Goal: Information Seeking & Learning: Learn about a topic

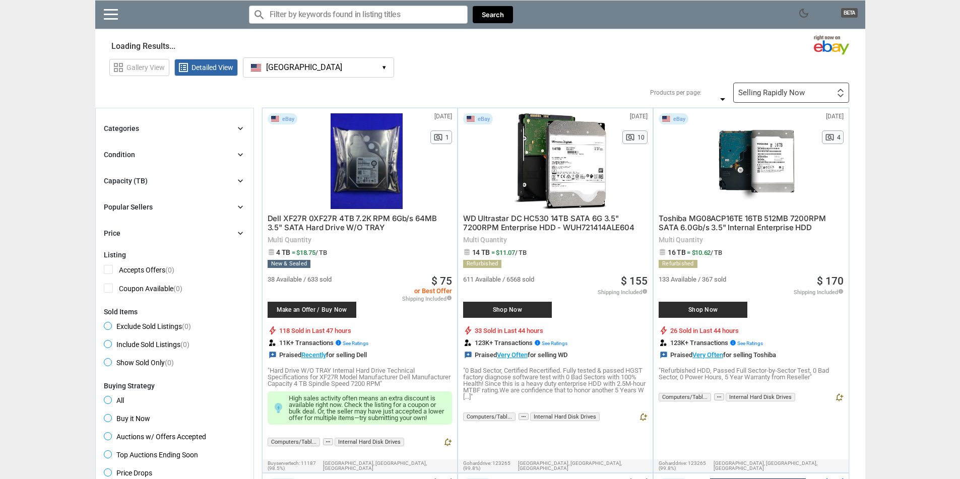
click at [297, 65] on button "[GEOGRAPHIC_DATA] [GEOGRAPHIC_DATA] ▾" at bounding box center [318, 67] width 151 height 20
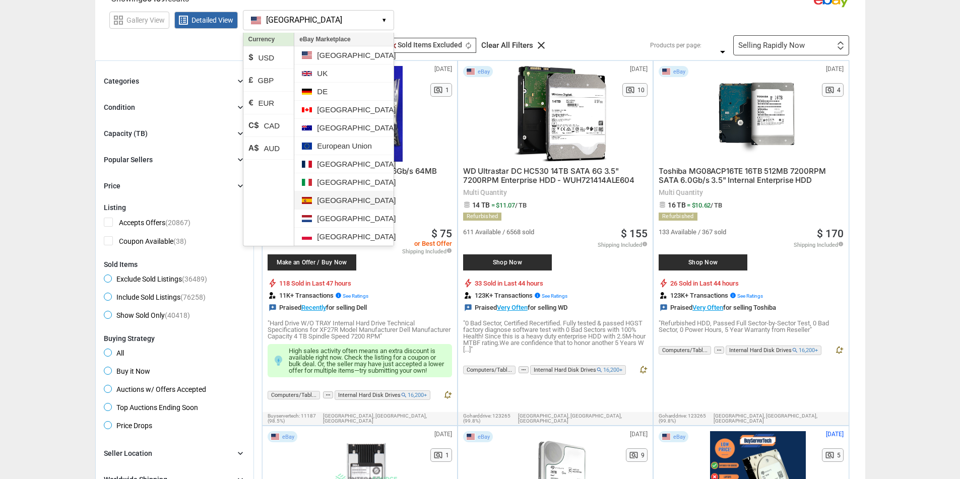
scroll to position [50, 0]
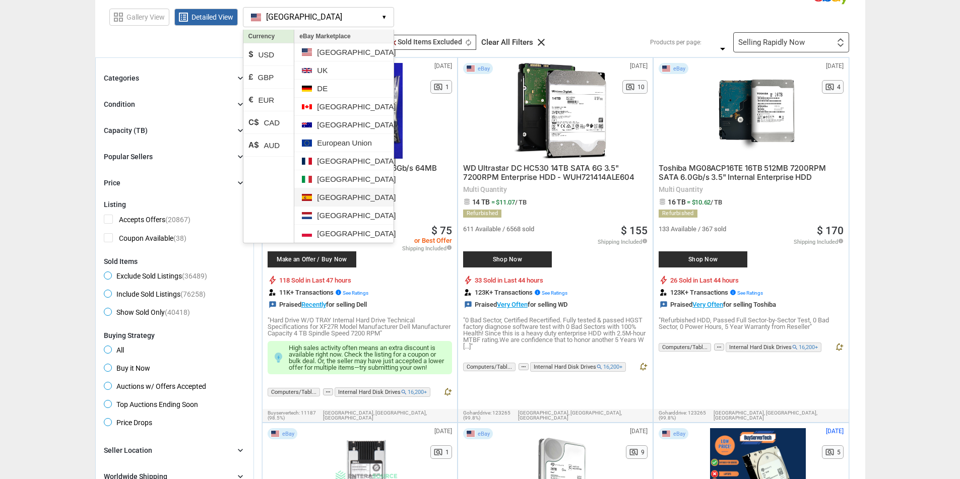
click at [336, 202] on li "[GEOGRAPHIC_DATA]" at bounding box center [343, 198] width 99 height 18
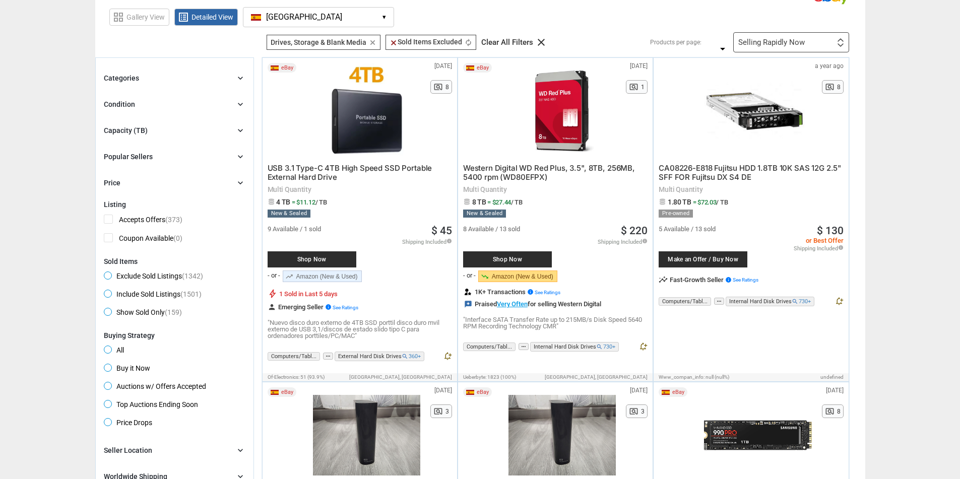
click at [761, 47] on div "Selling Rapidly Now First or Last Chance to Buy Recently Listed Selling Rapidly…" at bounding box center [791, 42] width 116 height 20
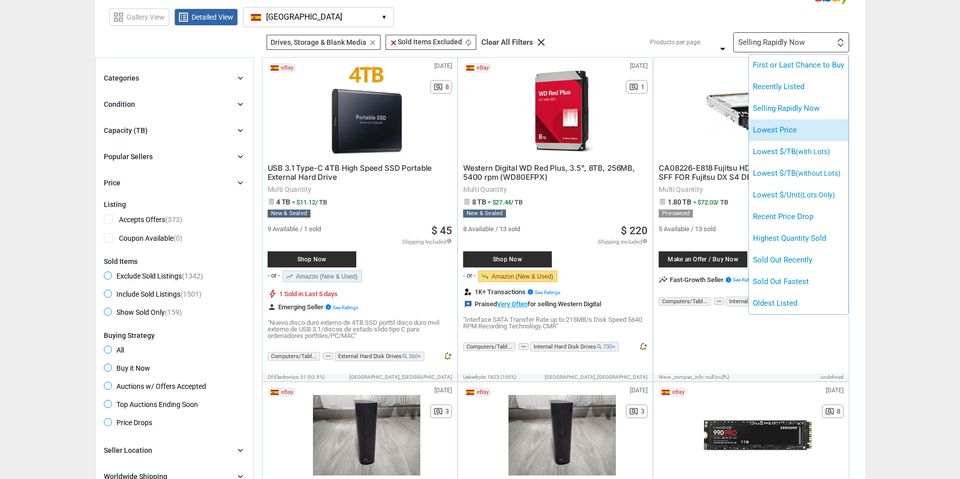
click at [797, 134] on li "Lowest Price" at bounding box center [798, 130] width 99 height 22
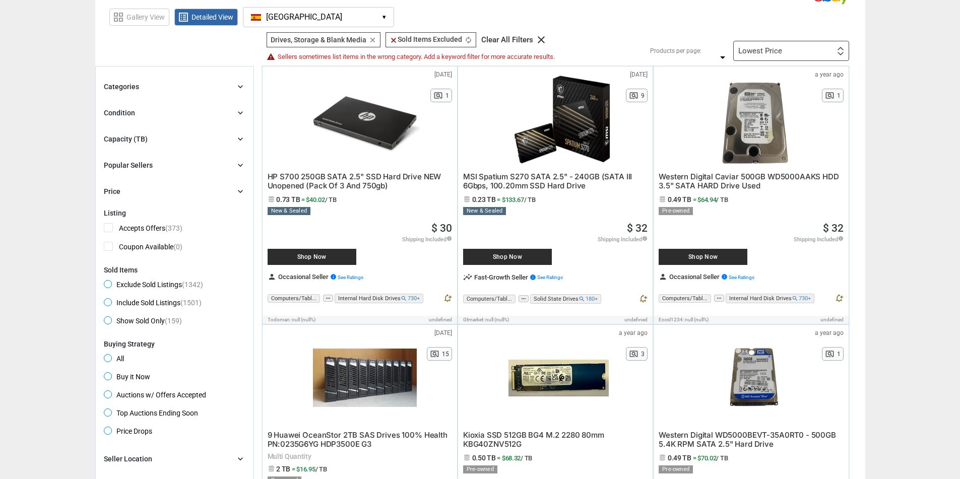
click at [820, 55] on div "Lowest Price First or Last Chance to Buy Recently Listed Selling Rapidly Now Lo…" at bounding box center [791, 51] width 116 height 20
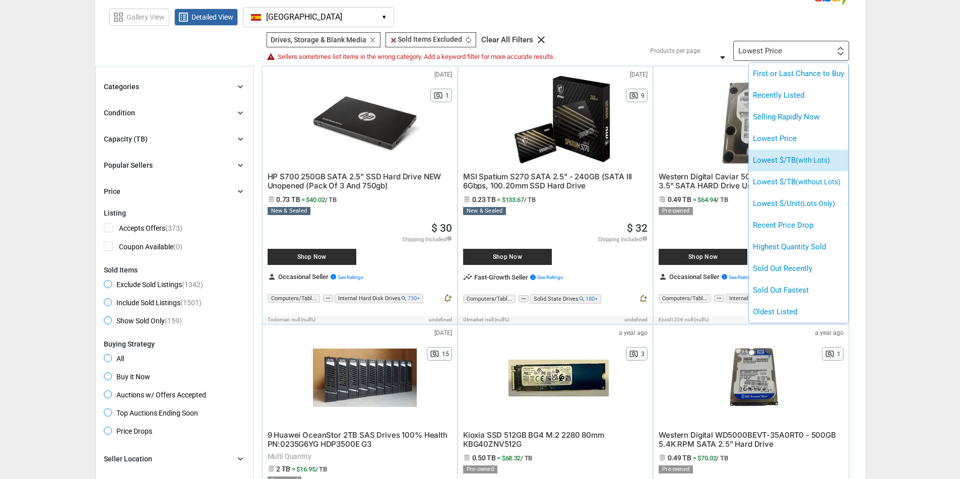
click at [822, 159] on span "(with Lots)" at bounding box center [813, 160] width 34 height 8
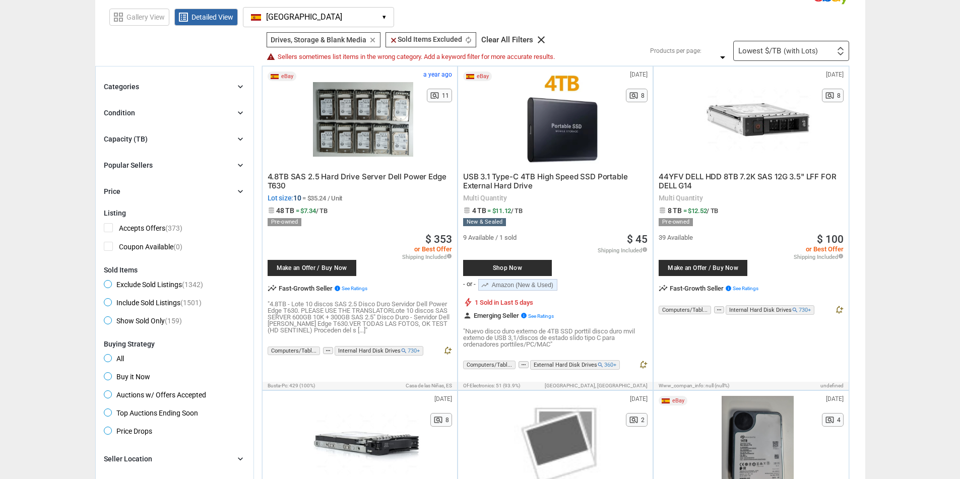
click at [830, 47] on div "Lowest $/TB (with Lots) First or Last Chance to Buy Recently Listed Selling Rap…" at bounding box center [791, 51] width 116 height 20
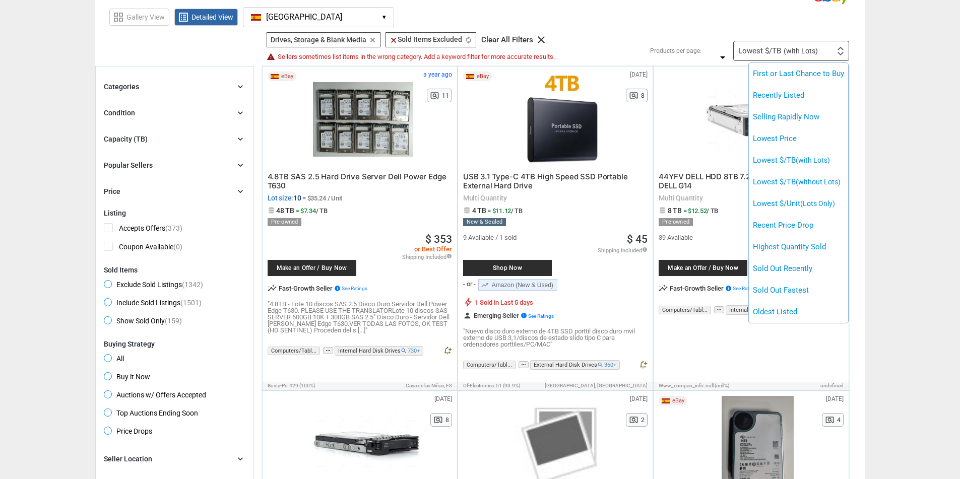
click at [830, 47] on div at bounding box center [480, 239] width 960 height 479
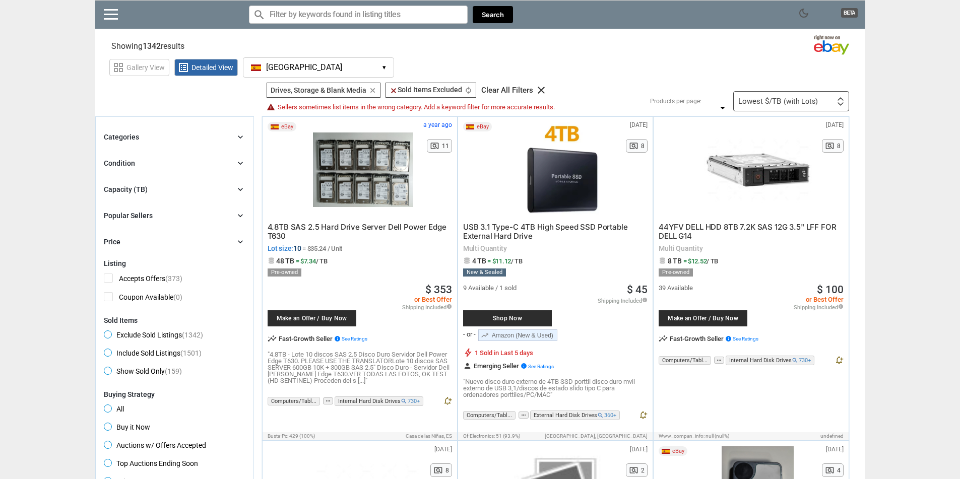
click at [294, 72] on button "Spain ES ▾" at bounding box center [318, 67] width 151 height 20
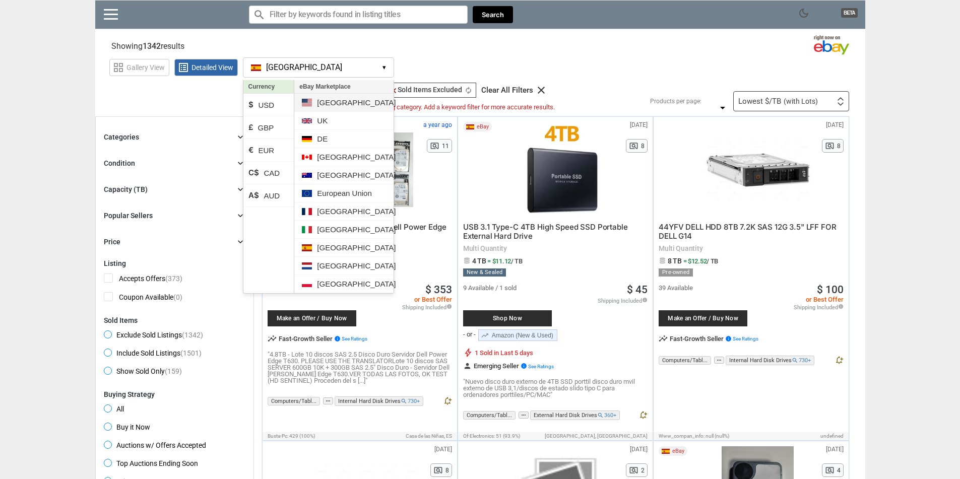
click at [334, 104] on li "[GEOGRAPHIC_DATA]" at bounding box center [343, 103] width 99 height 18
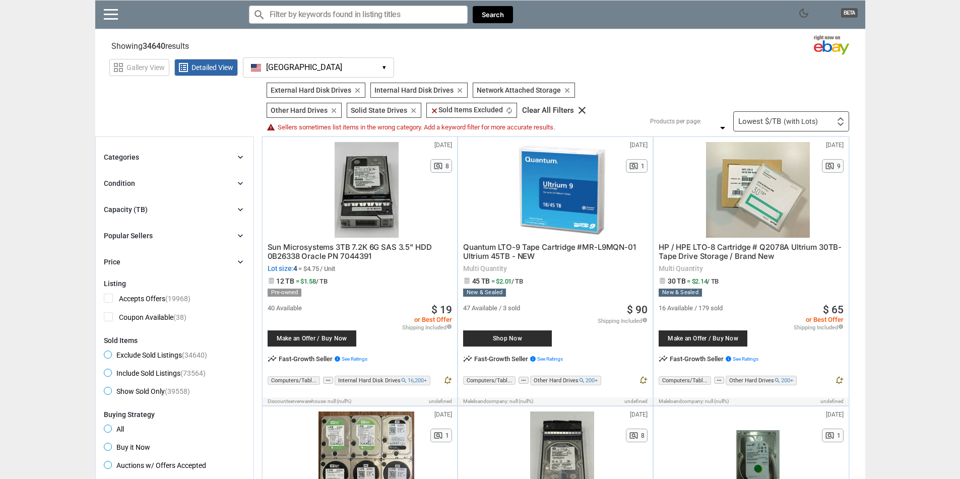
click at [377, 250] on span "Sun Microsystems 3TB 7.2K 6G SAS 3.5" HDD 0B26338 Oracle PN 7044391" at bounding box center [350, 251] width 164 height 19
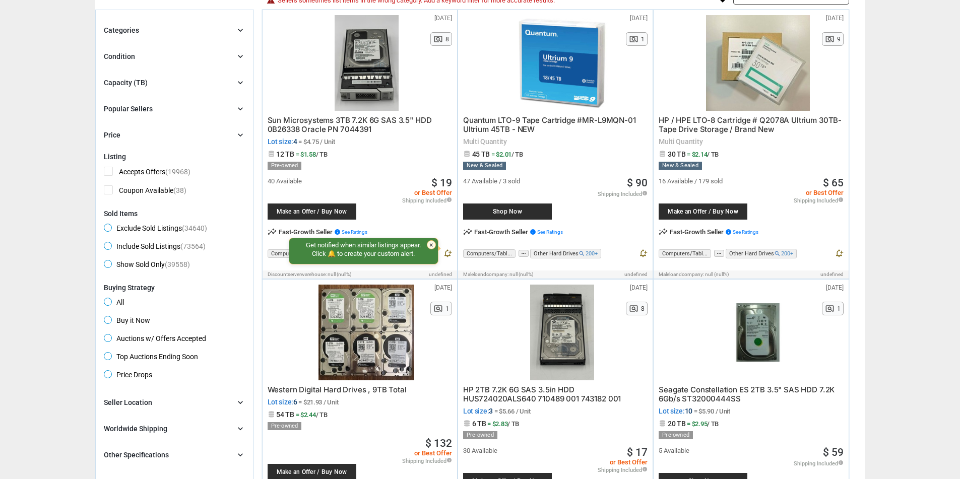
scroll to position [151, 0]
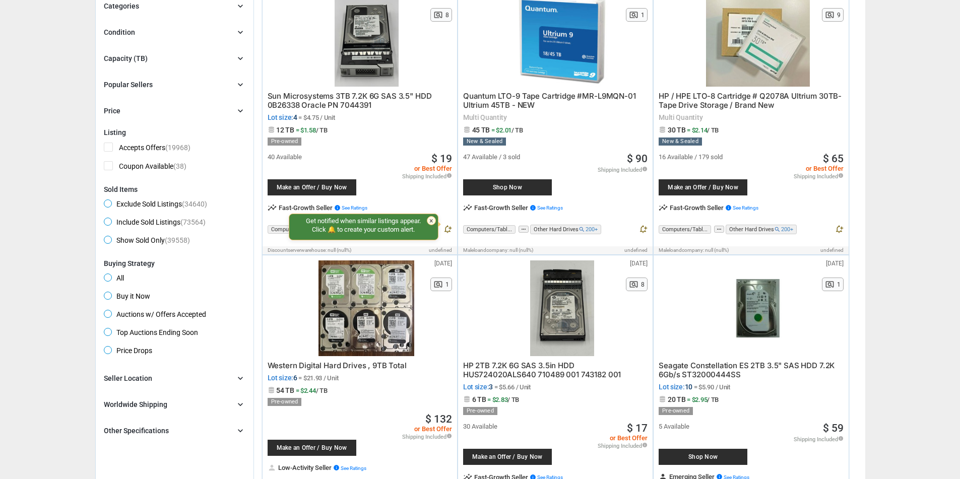
click at [159, 409] on div "Worldwide Shipping" at bounding box center [136, 405] width 64 height 10
click at [132, 386] on div "Brand chevron_right search Select All | Clear All Filters Model chevron_right s…" at bounding box center [175, 415] width 142 height 86
click at [136, 382] on div "Seller Location" at bounding box center [128, 379] width 48 height 10
click at [137, 379] on div "Seller Location" at bounding box center [128, 379] width 48 height 10
click at [108, 426] on span "Ships to Other Countries (27029)" at bounding box center [162, 426] width 116 height 13
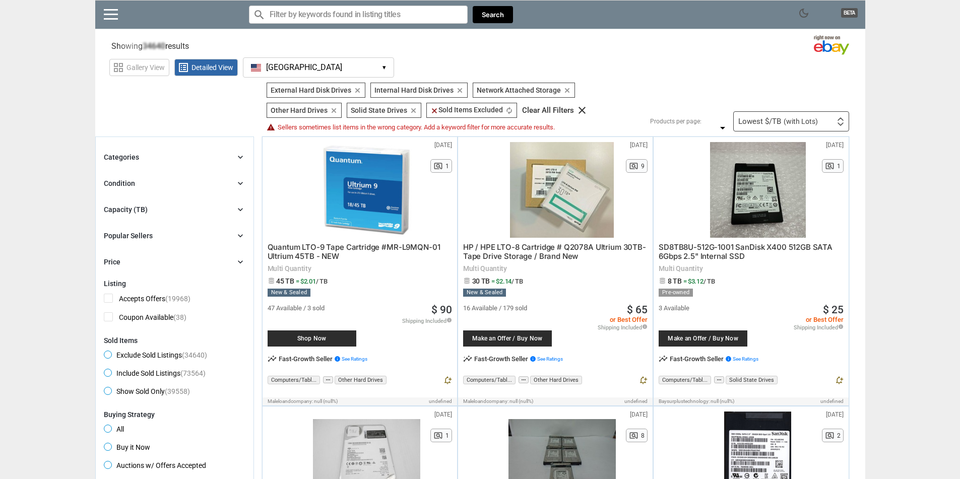
click at [798, 119] on span "(with Lots)" at bounding box center [801, 121] width 34 height 7
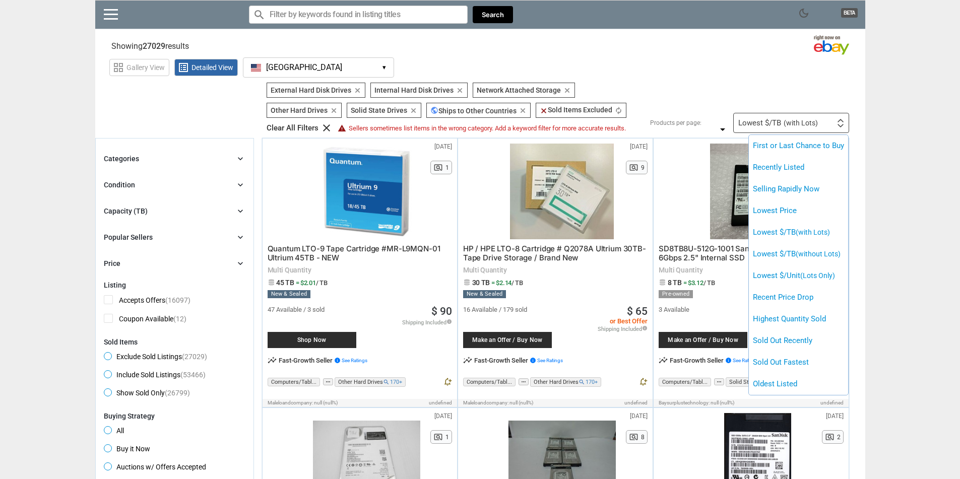
click at [874, 128] on div at bounding box center [480, 239] width 960 height 479
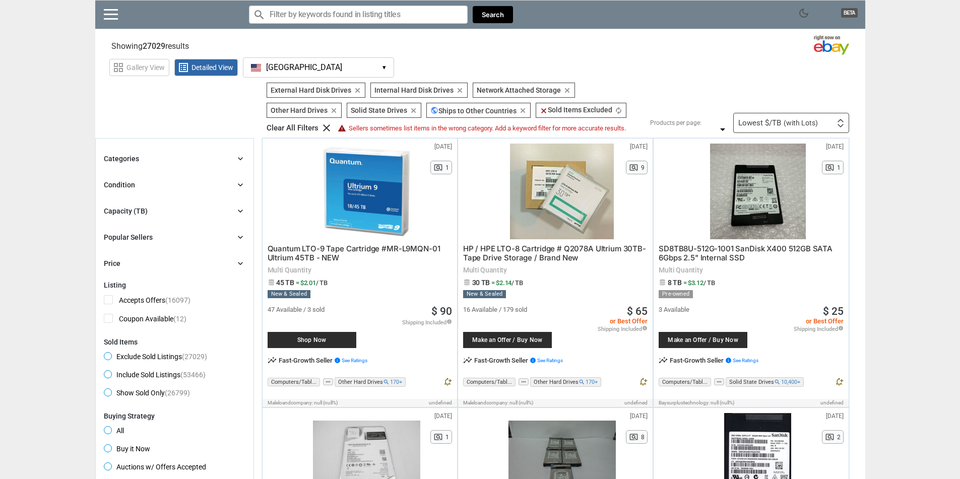
click at [818, 123] on div "Lowest $/TB (with Lots) First or Last Chance to Buy Recently Listed Selling Rap…" at bounding box center [791, 123] width 116 height 20
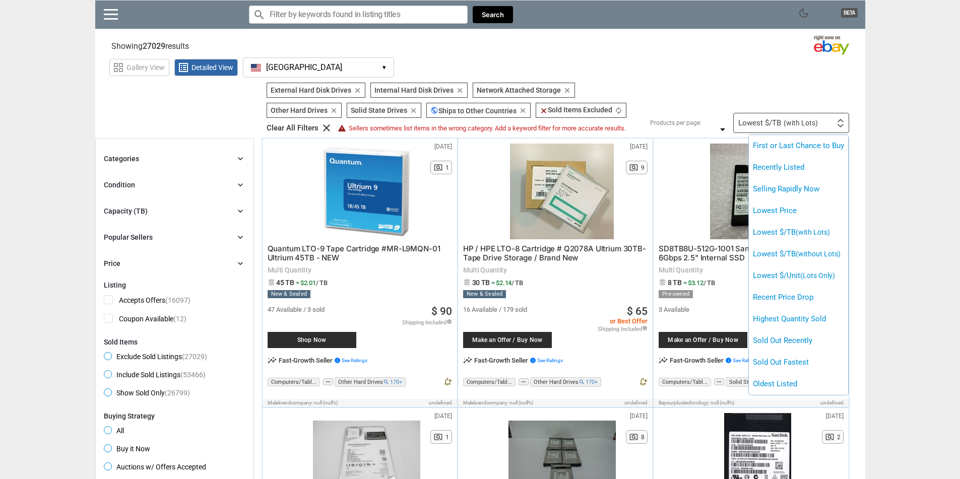
click at [813, 127] on div at bounding box center [480, 239] width 960 height 479
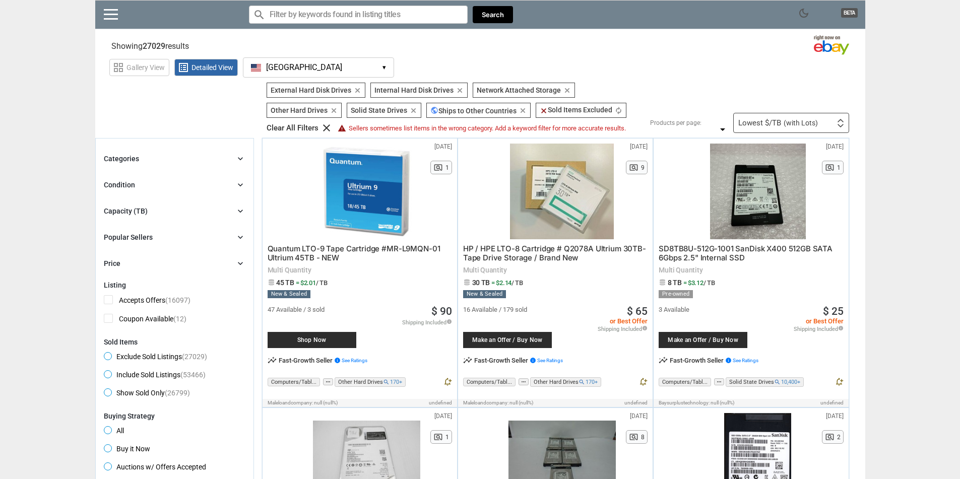
click at [136, 214] on div "Capacity (TB)" at bounding box center [126, 211] width 44 height 10
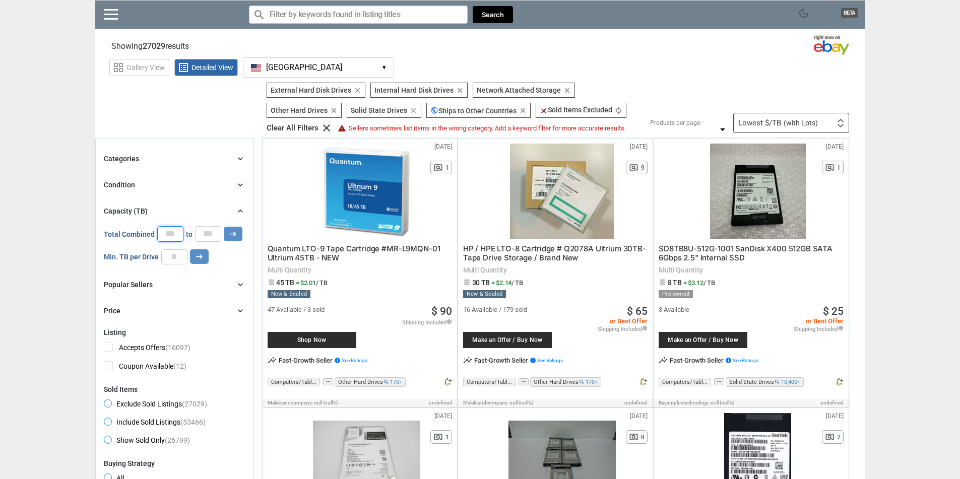
drag, startPoint x: 171, startPoint y: 235, endPoint x: 143, endPoint y: 235, distance: 28.7
click at [143, 235] on div "Total Combined * to * arrow_right_alt" at bounding box center [173, 233] width 139 height 15
type input "*"
drag, startPoint x: 213, startPoint y: 232, endPoint x: 187, endPoint y: 239, distance: 27.5
click at [187, 239] on div "Total Combined * to * arrow_right_alt" at bounding box center [173, 233] width 139 height 15
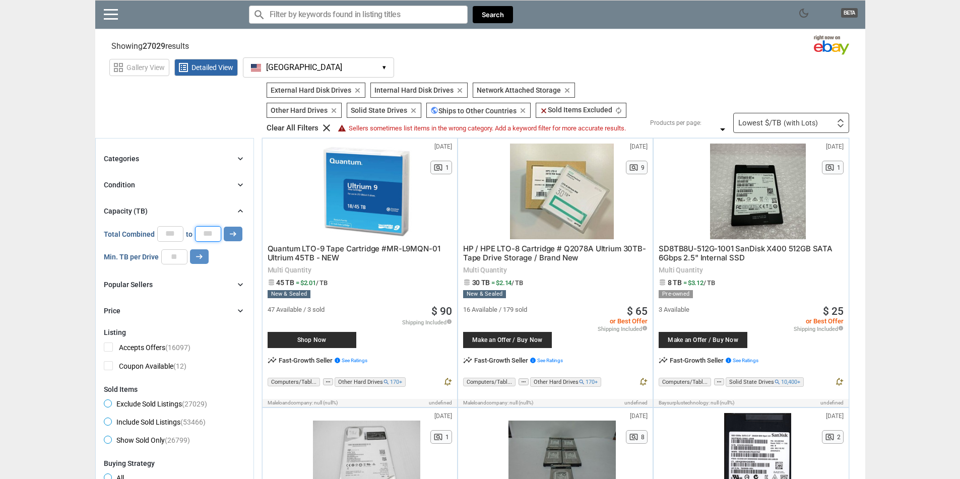
type input "*"
click at [159, 239] on input "*" at bounding box center [170, 233] width 26 height 15
click at [235, 238] on icon "arrow_right_alt" at bounding box center [233, 234] width 10 height 10
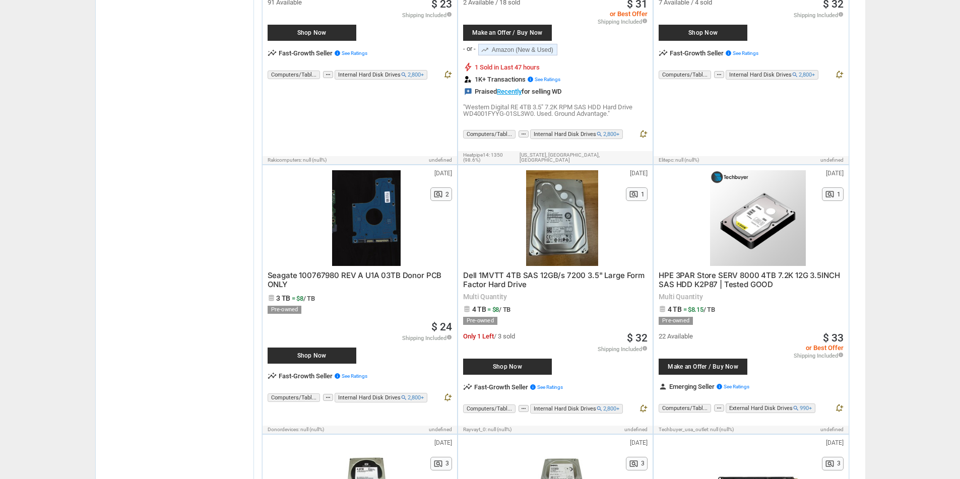
scroll to position [1815, 0]
